Goal: Task Accomplishment & Management: Use online tool/utility

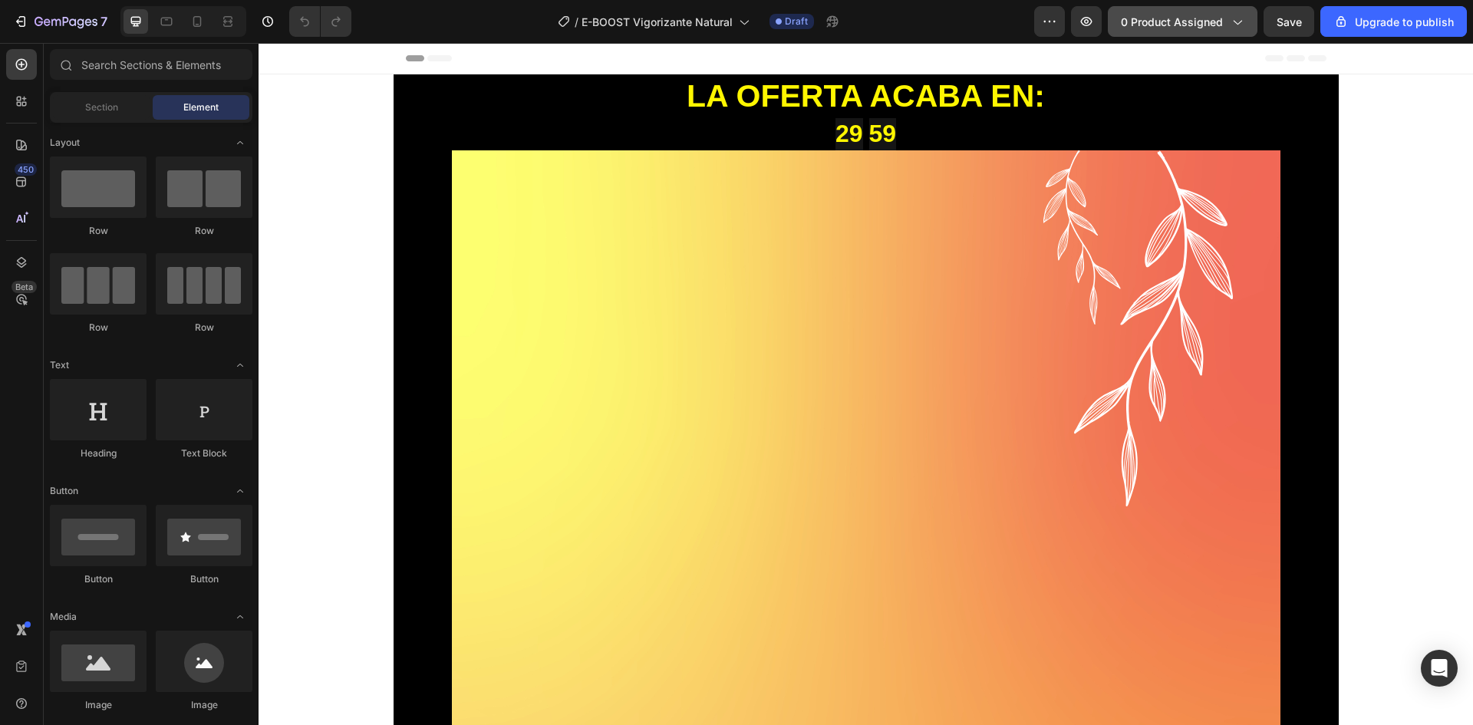
click at [1227, 28] on button "0 product assigned" at bounding box center [1183, 21] width 150 height 31
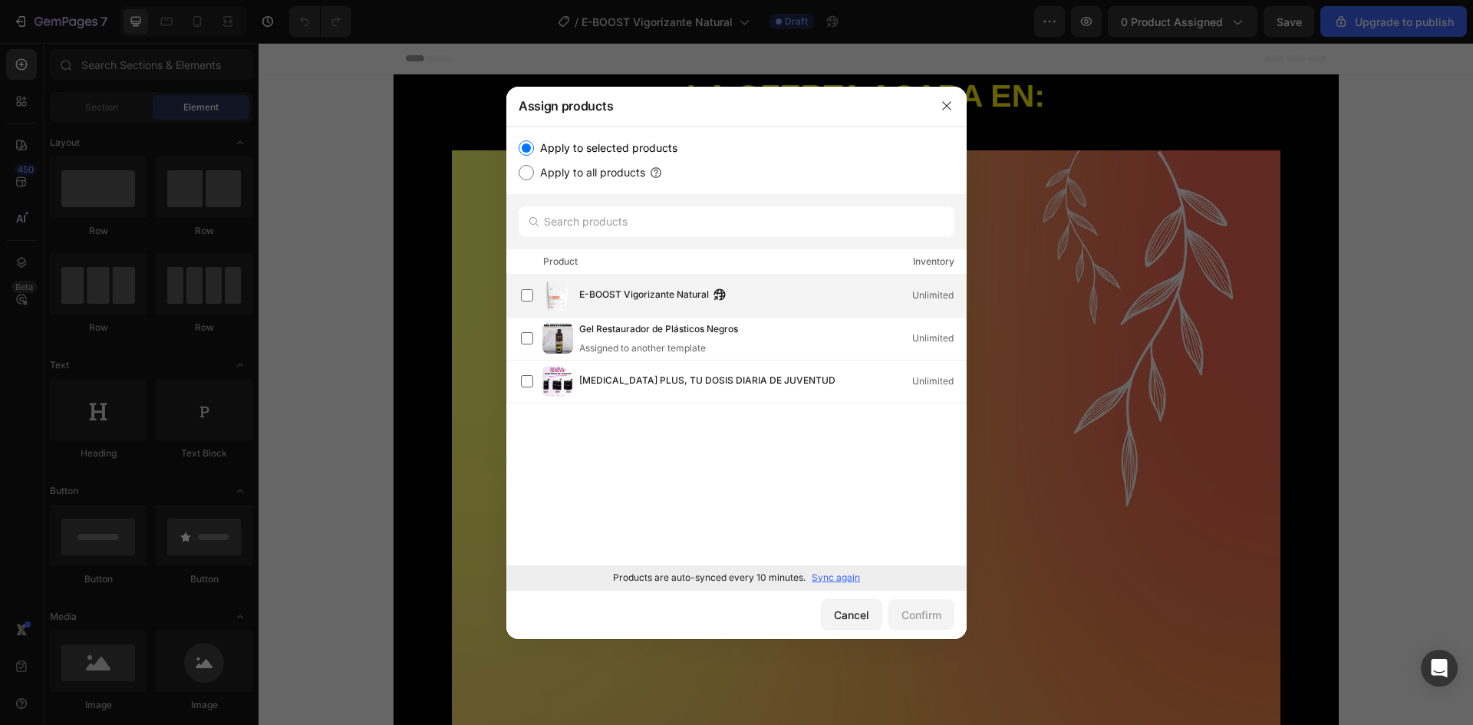
click at [648, 295] on span "E-BOOST Vigorizante Natural" at bounding box center [644, 295] width 130 height 17
click at [930, 602] on button "Confirm" at bounding box center [921, 614] width 66 height 31
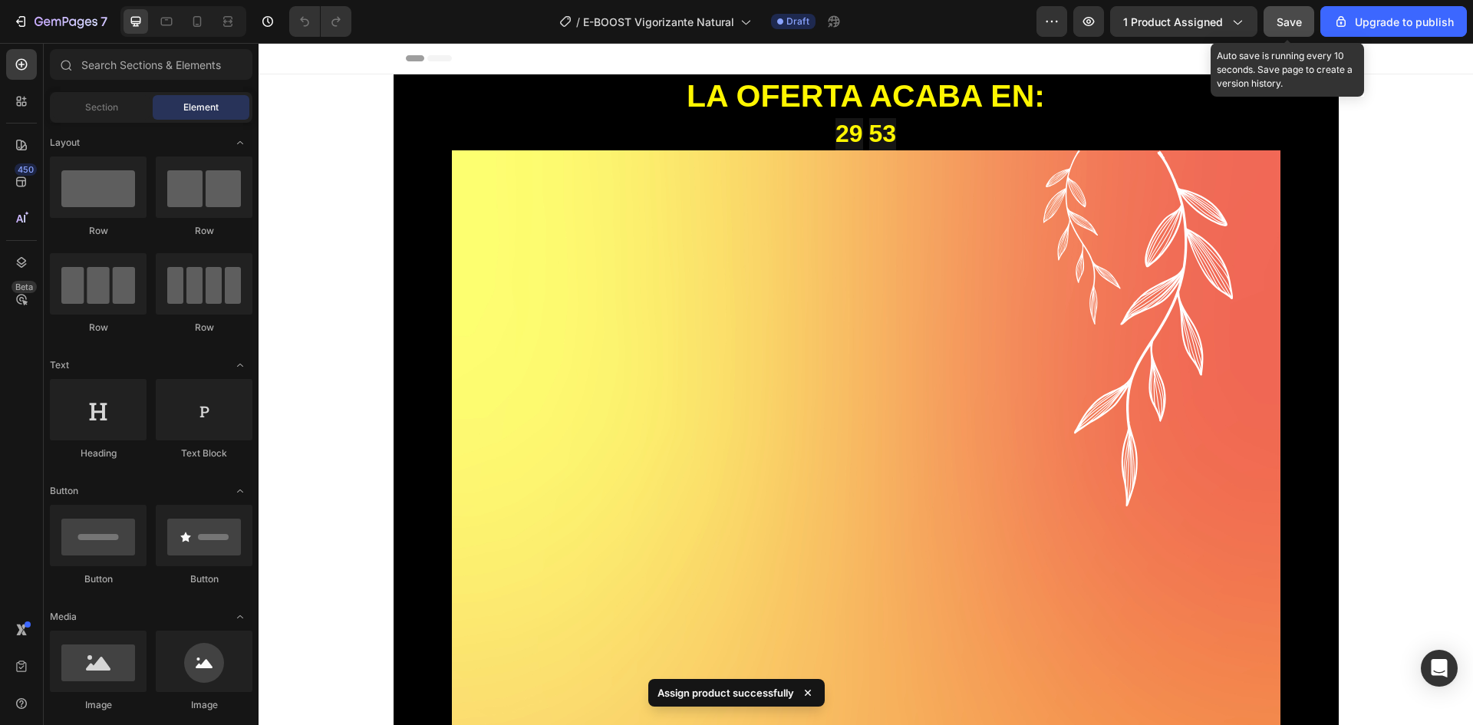
click at [1283, 21] on span "Save" at bounding box center [1289, 21] width 25 height 13
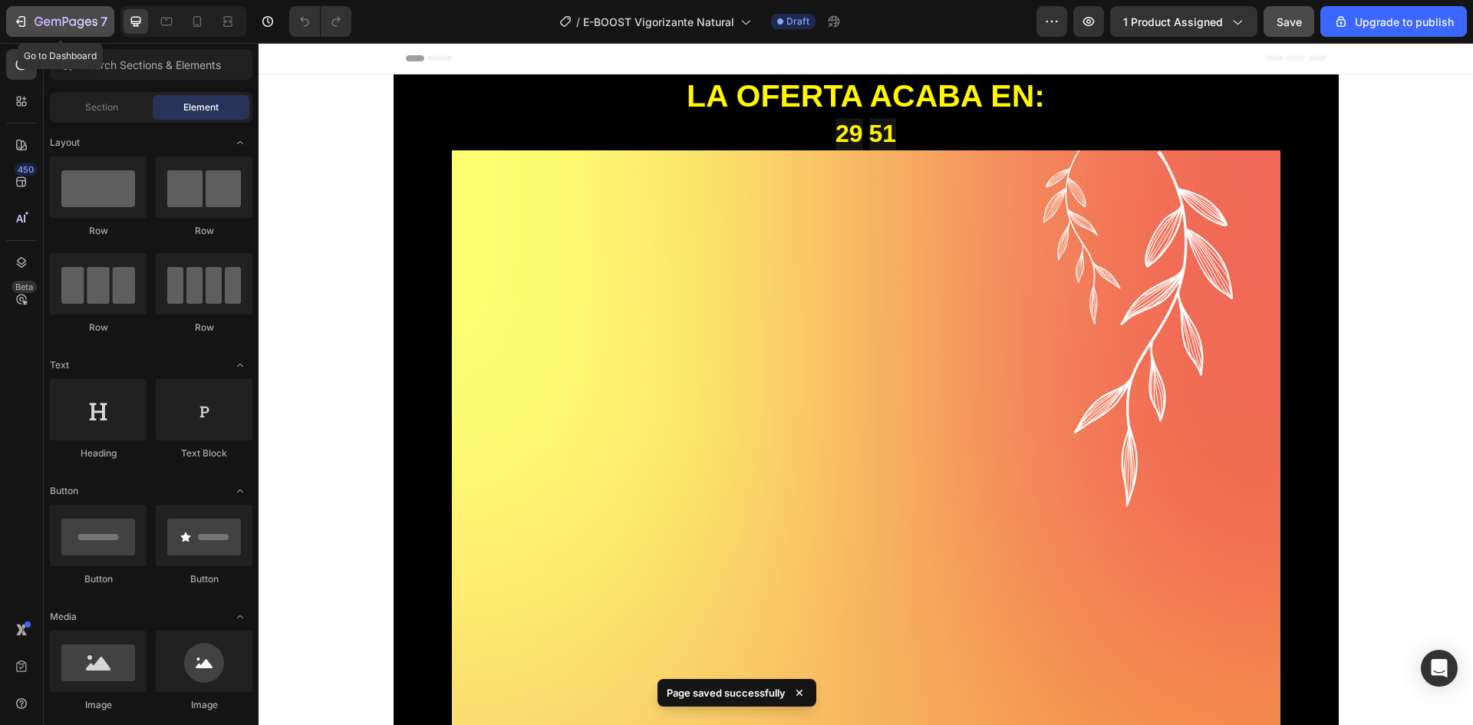
click at [28, 14] on div "7" at bounding box center [60, 21] width 94 height 18
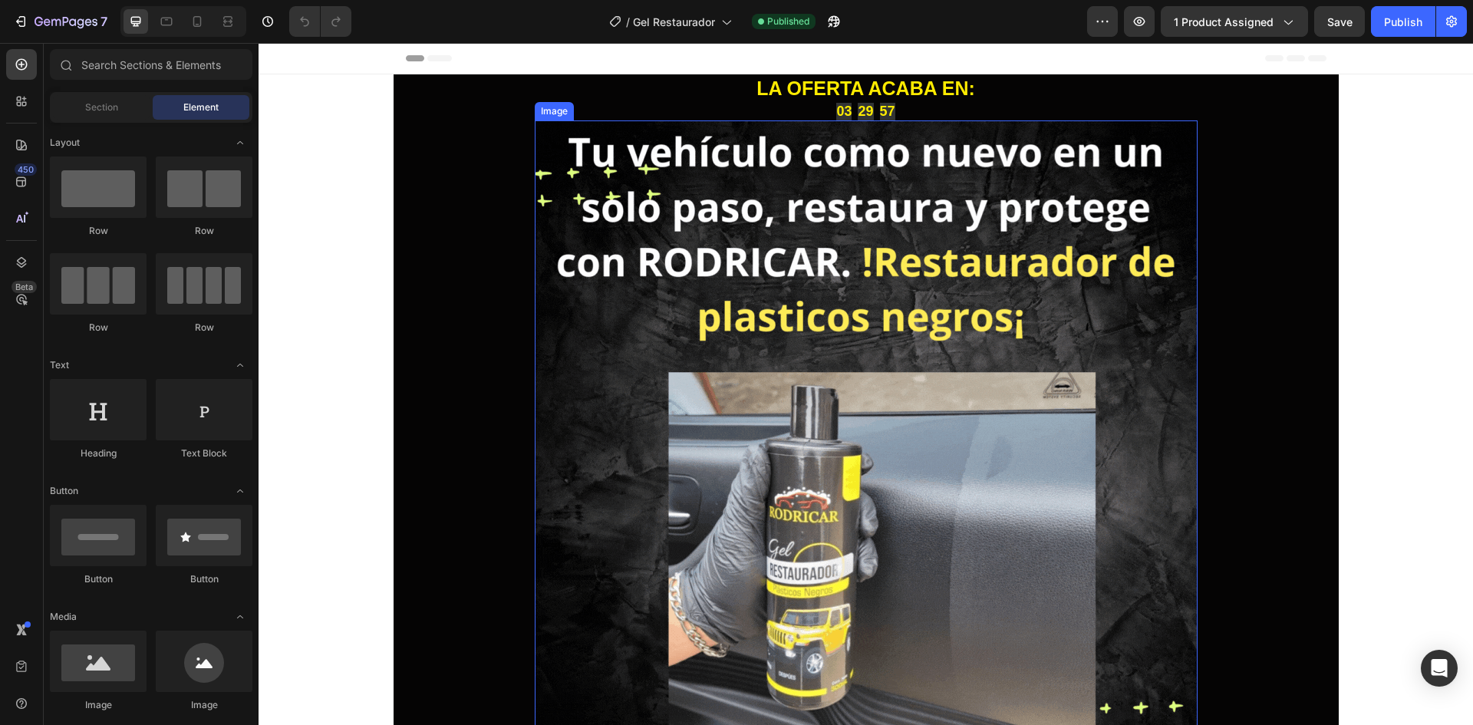
click at [579, 298] on img at bounding box center [866, 451] width 663 height 663
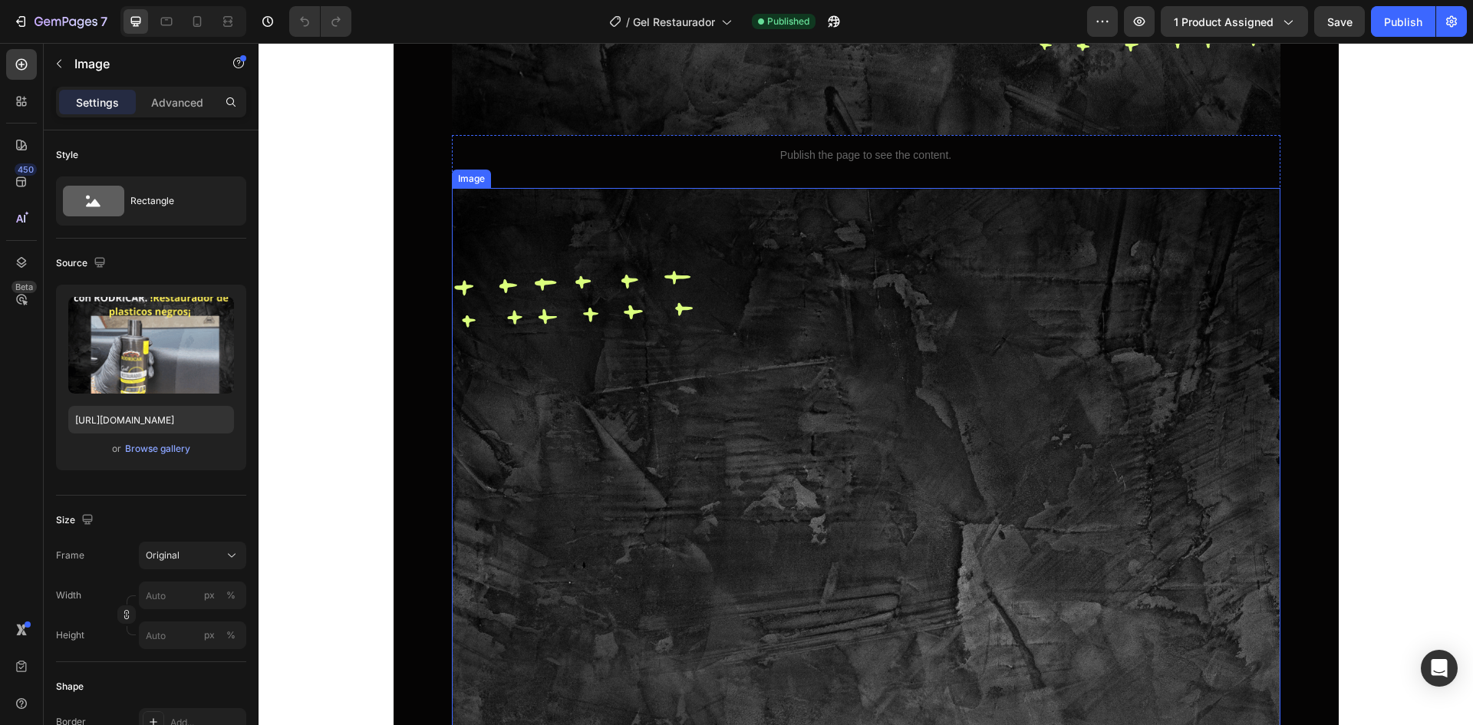
scroll to position [1995, 0]
